Goal: Complete application form: Complete application form

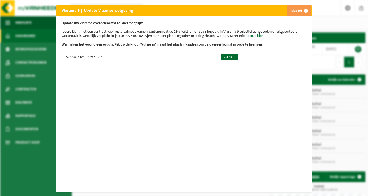
click at [43, 58] on div "Vlarema 9 | Update Vlaamse wetgeving Skip (0) Update uw Vlarema overeenkomst zo…" at bounding box center [184, 98] width 368 height 196
click at [233, 57] on link "Vul nu in" at bounding box center [229, 57] width 17 height 6
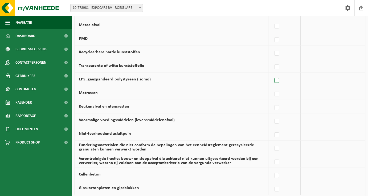
scroll to position [297, 0]
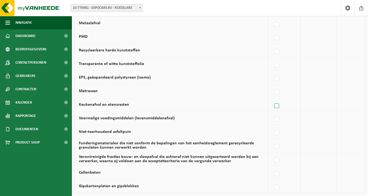
click at [275, 106] on label at bounding box center [276, 106] width 7 height 8
click at [272, 99] on input "Keukenafval en etensresten" at bounding box center [272, 99] width 0 height 0
checkbox input "true"
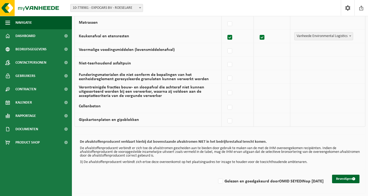
scroll to position [368, 0]
click at [336, 175] on button "Bevestigen" at bounding box center [345, 179] width 27 height 9
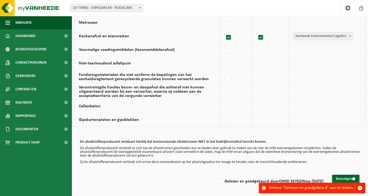
scroll to position [368, 0]
click at [217, 177] on label "Gelezen en goedgekeurd door OMID SEYEDIN op 13/08/25" at bounding box center [270, 181] width 106 height 8
click at [216, 175] on input "Gelezen en goedgekeurd door OMID SEYEDIN op 13/08/25" at bounding box center [216, 174] width 0 height 0
checkbox input "true"
click at [339, 177] on button "Bevestigen" at bounding box center [345, 179] width 27 height 9
